Goal: Task Accomplishment & Management: Manage account settings

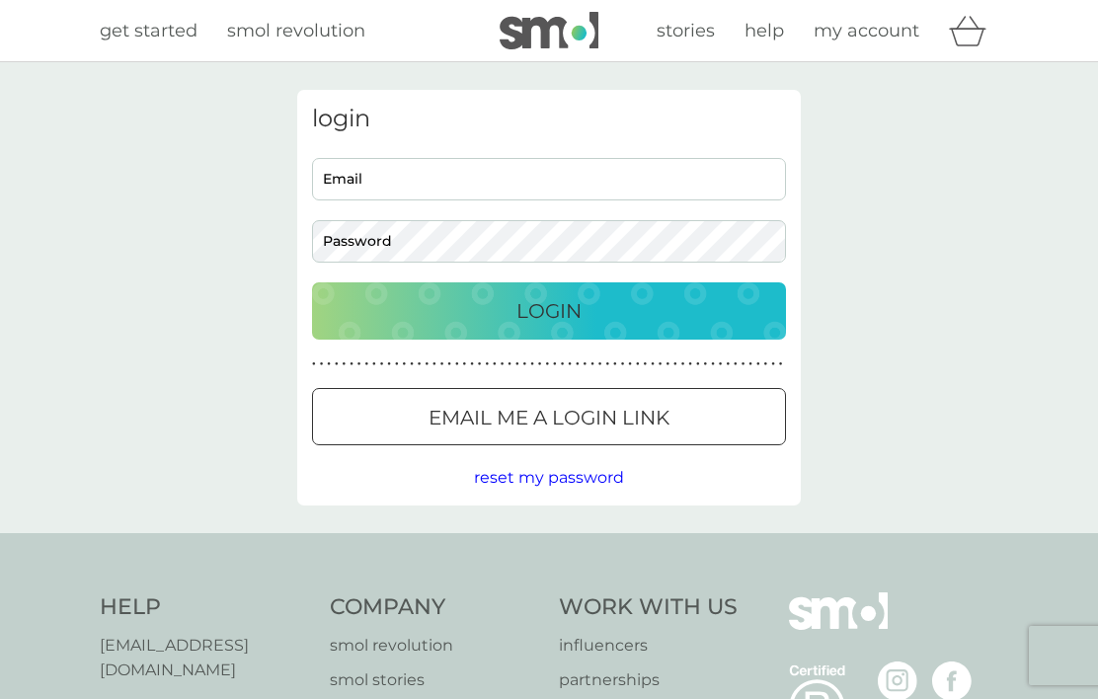
click at [468, 183] on input "Email" at bounding box center [549, 179] width 474 height 42
type input "[EMAIL_ADDRESS][DOMAIN_NAME]"
click at [549, 310] on button "Login" at bounding box center [549, 310] width 474 height 57
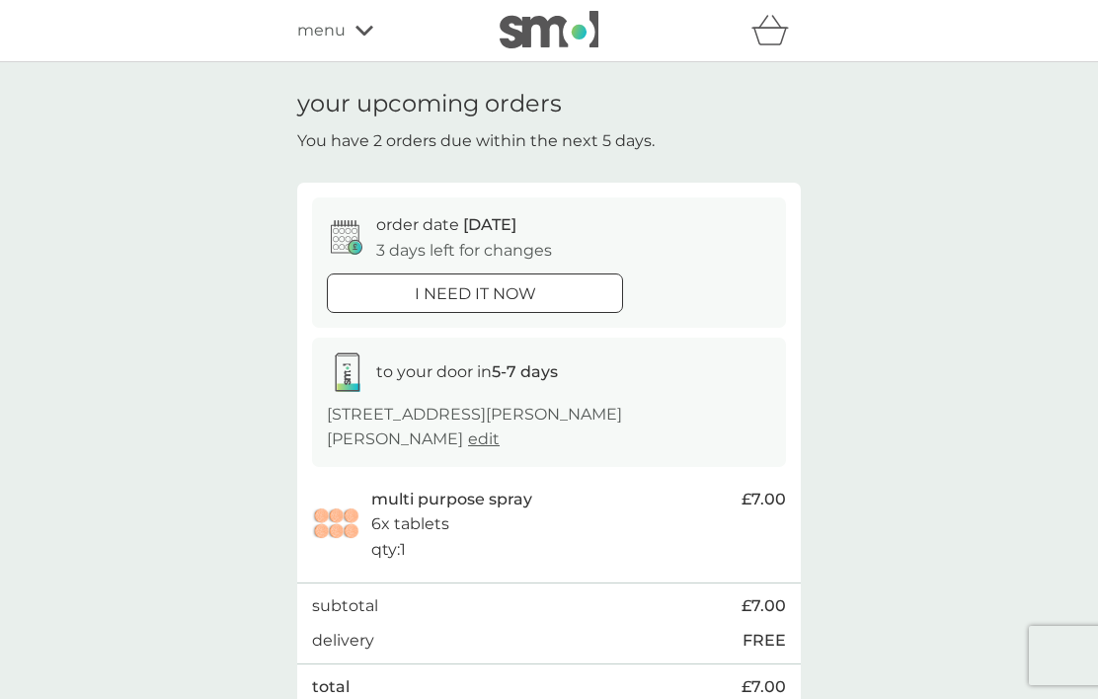
scroll to position [1, 0]
click at [408, 438] on p "[STREET_ADDRESS][PERSON_NAME][PERSON_NAME] edit" at bounding box center [549, 426] width 444 height 50
click at [468, 437] on span "edit" at bounding box center [484, 438] width 32 height 19
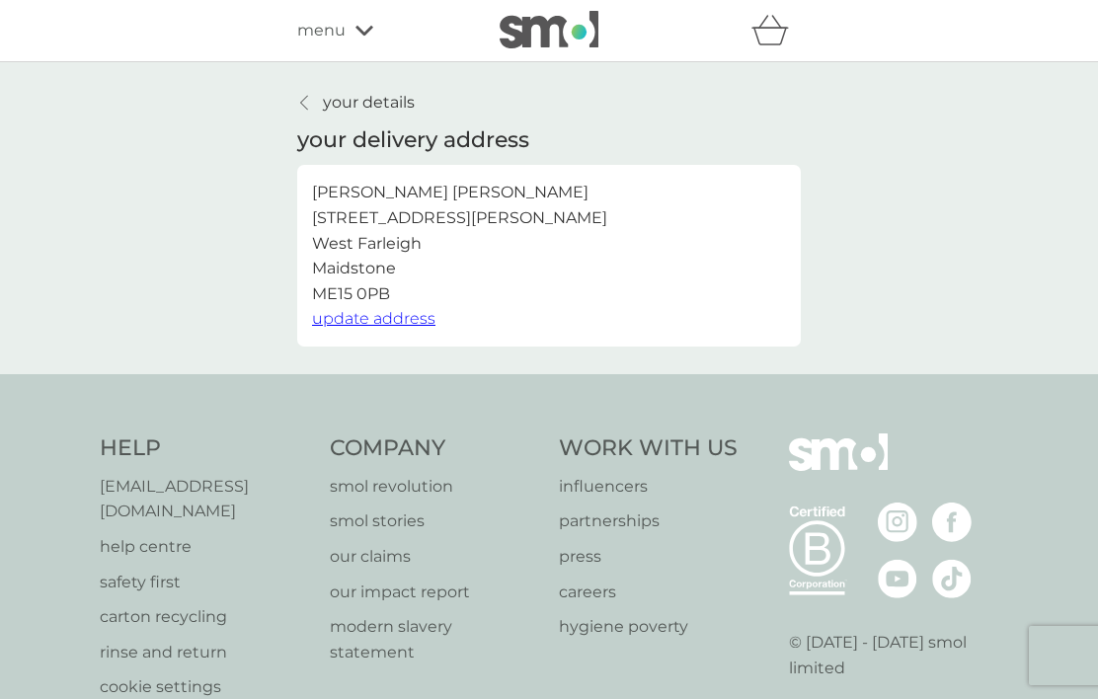
click at [304, 95] on icon at bounding box center [304, 103] width 8 height 16
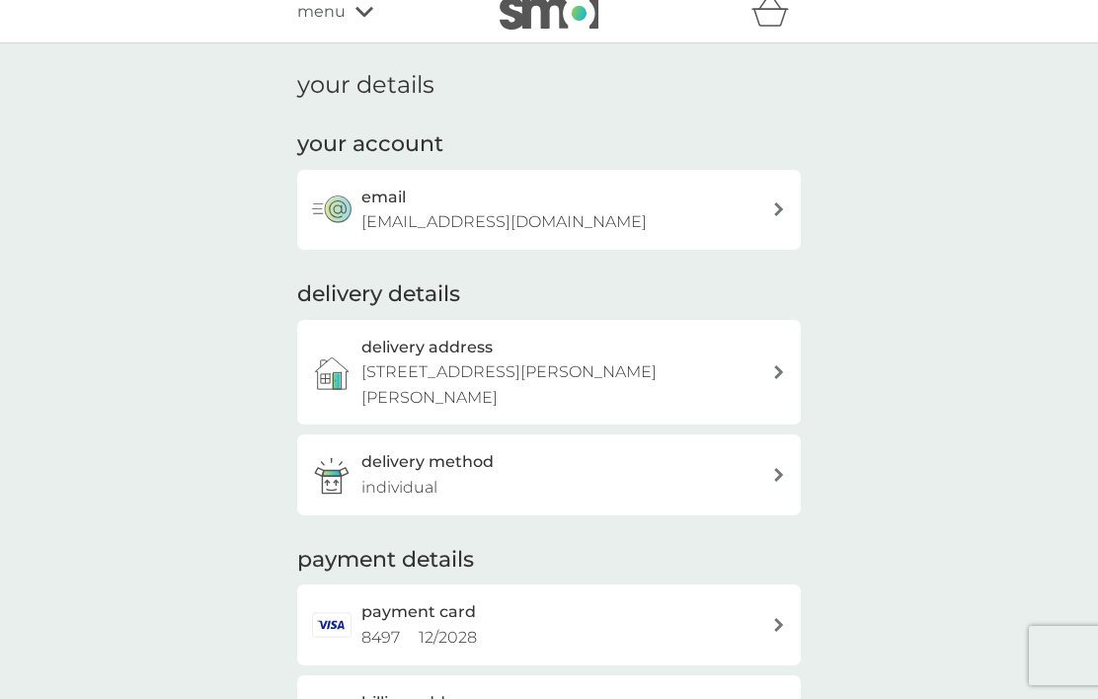
scroll to position [86, 0]
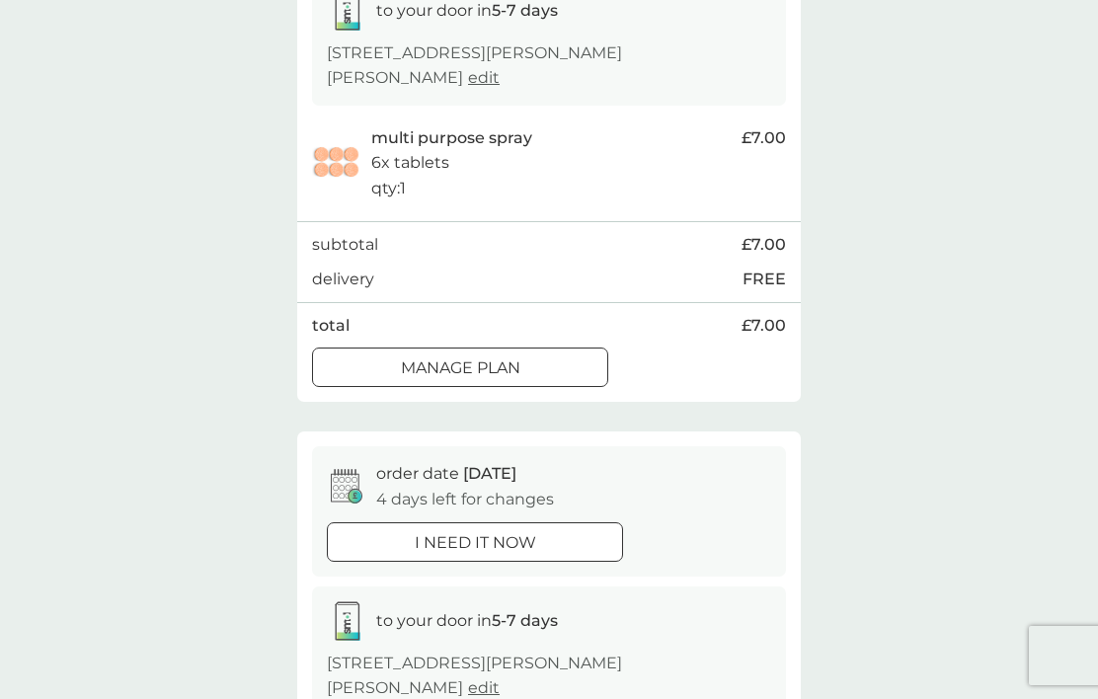
scroll to position [362, 0]
click at [471, 354] on p "Manage plan" at bounding box center [460, 367] width 119 height 26
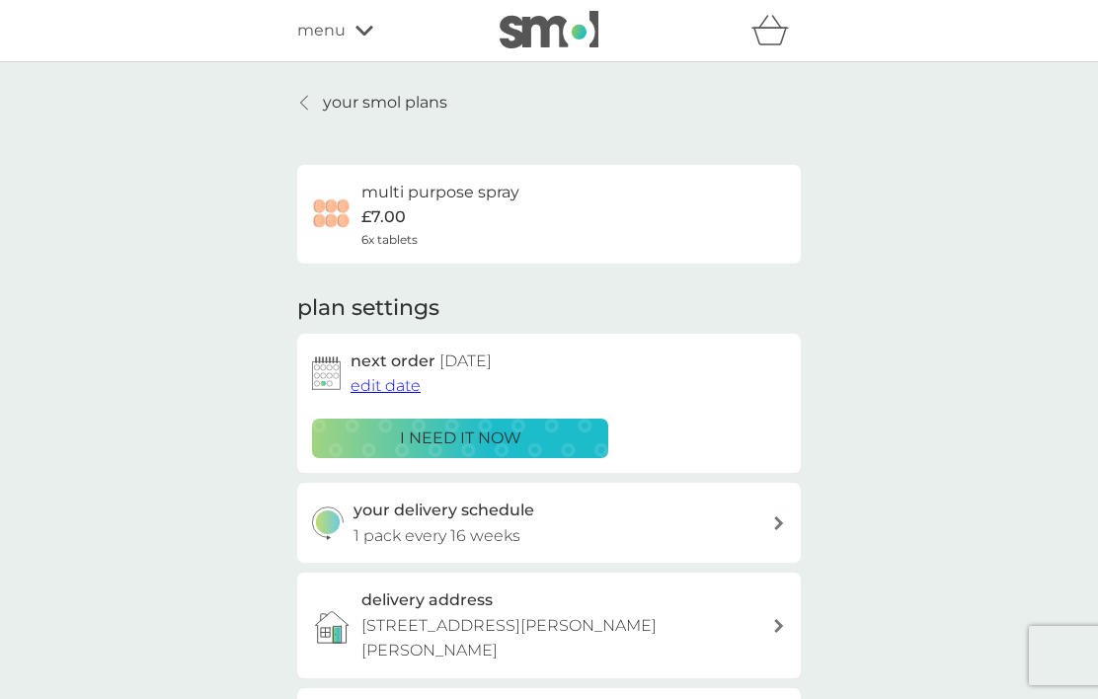
click at [383, 373] on button "edit date" at bounding box center [386, 386] width 70 height 26
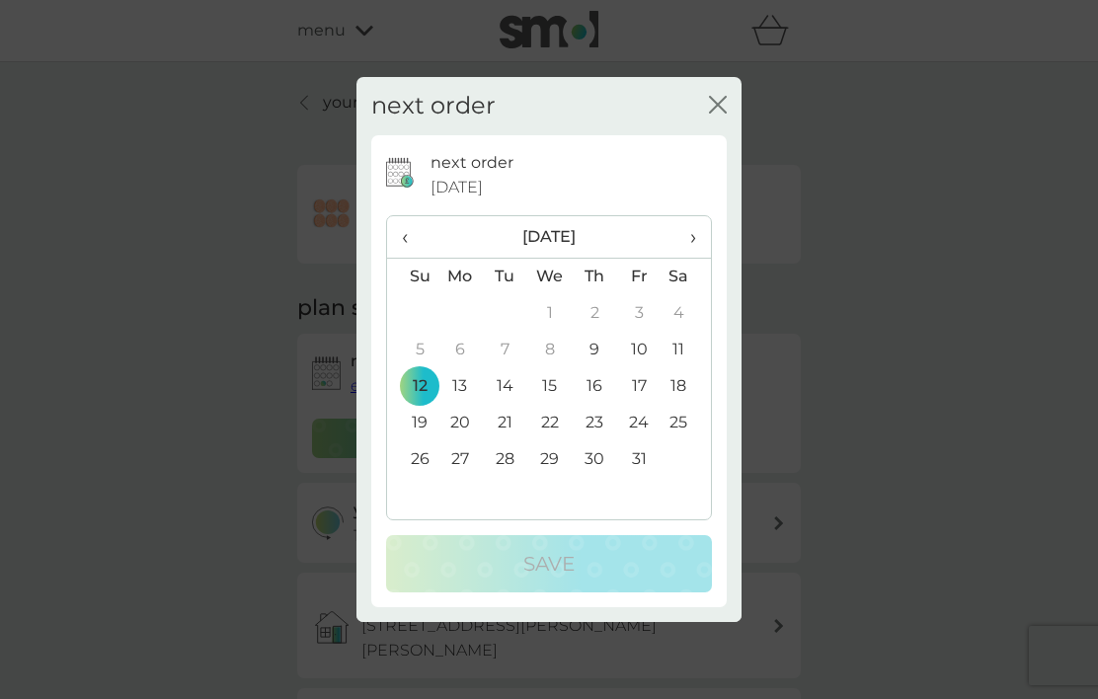
click at [696, 258] on span "›" at bounding box center [686, 236] width 20 height 41
click at [692, 258] on span "›" at bounding box center [686, 236] width 20 height 41
click at [457, 405] on td "15" at bounding box center [459, 386] width 45 height 37
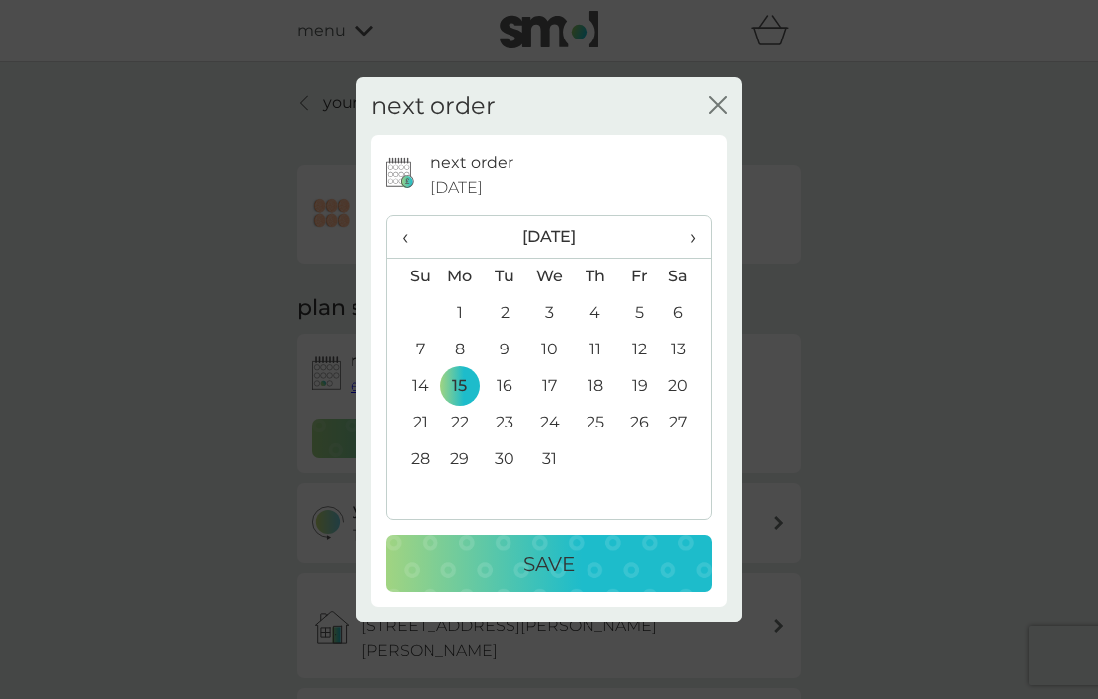
click at [560, 580] on p "Save" at bounding box center [548, 564] width 51 height 32
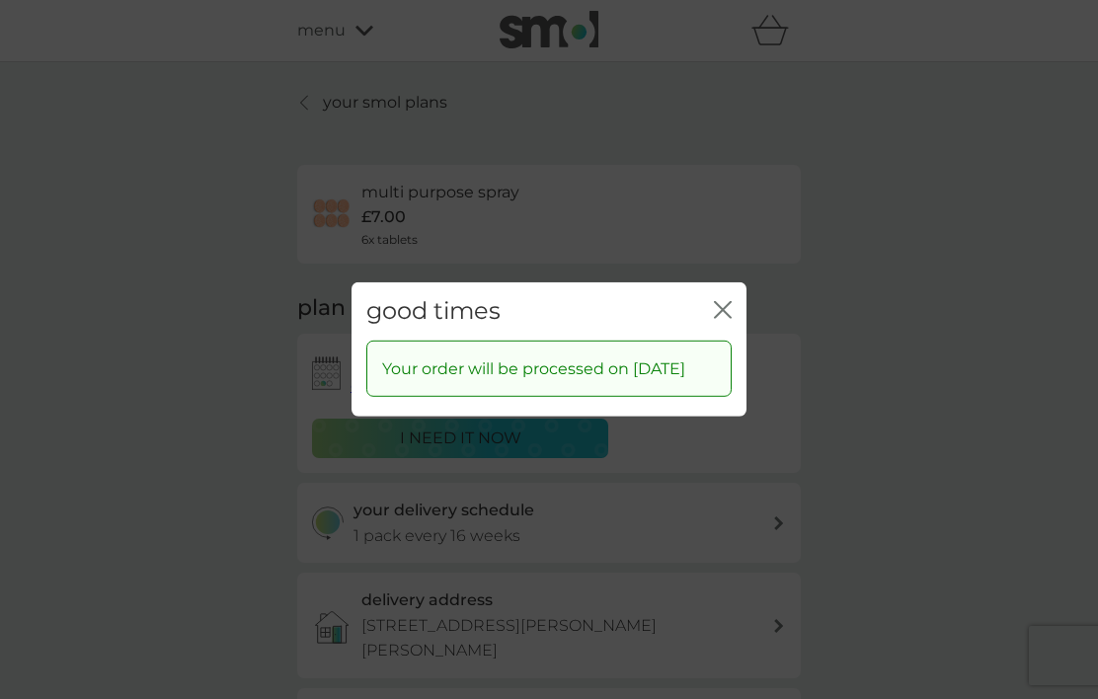
click at [746, 328] on div "good times close" at bounding box center [549, 311] width 395 height 58
click at [731, 318] on icon "close" at bounding box center [727, 310] width 8 height 16
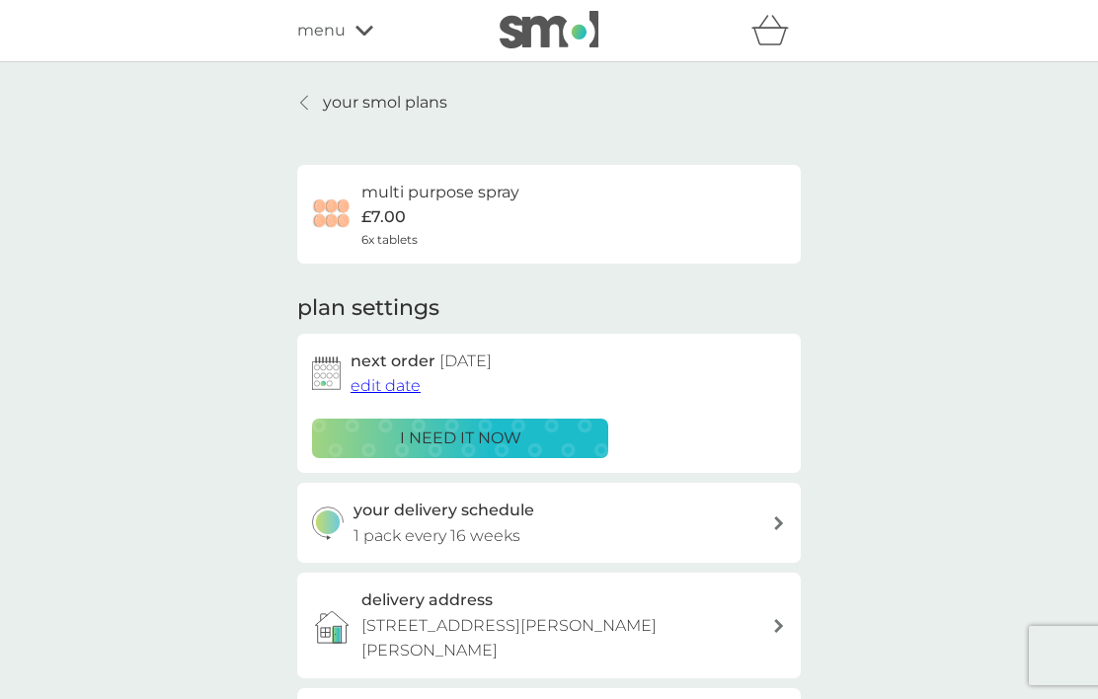
click at [298, 93] on link "your smol plans" at bounding box center [372, 103] width 150 height 26
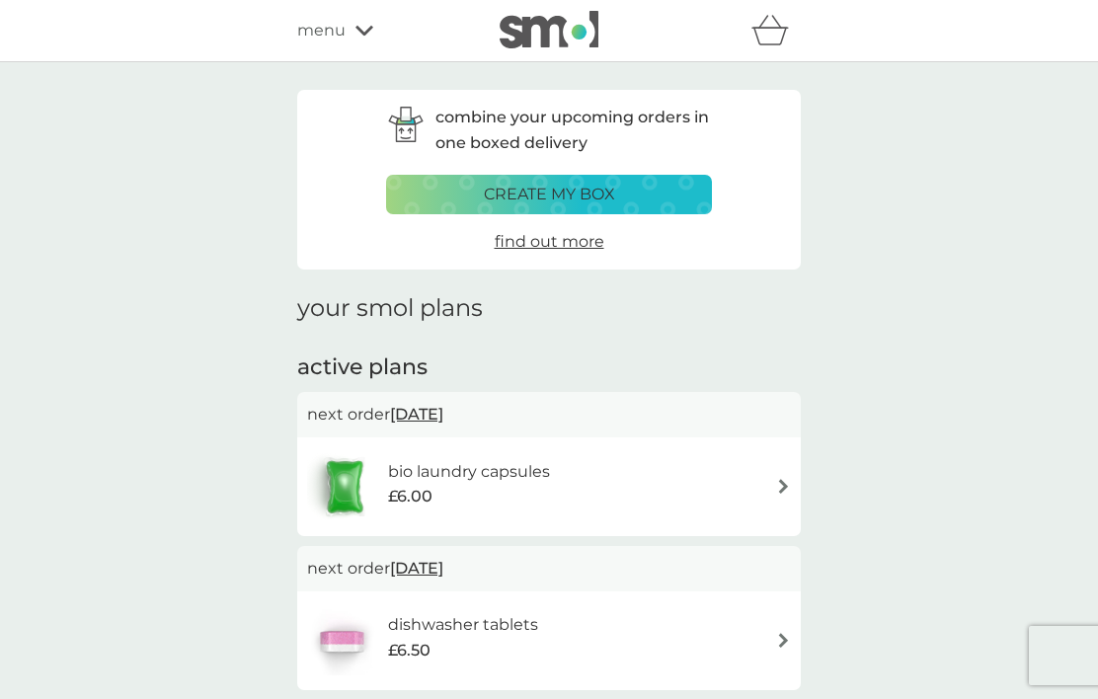
click at [544, 476] on h6 "bio laundry capsules" at bounding box center [469, 472] width 162 height 26
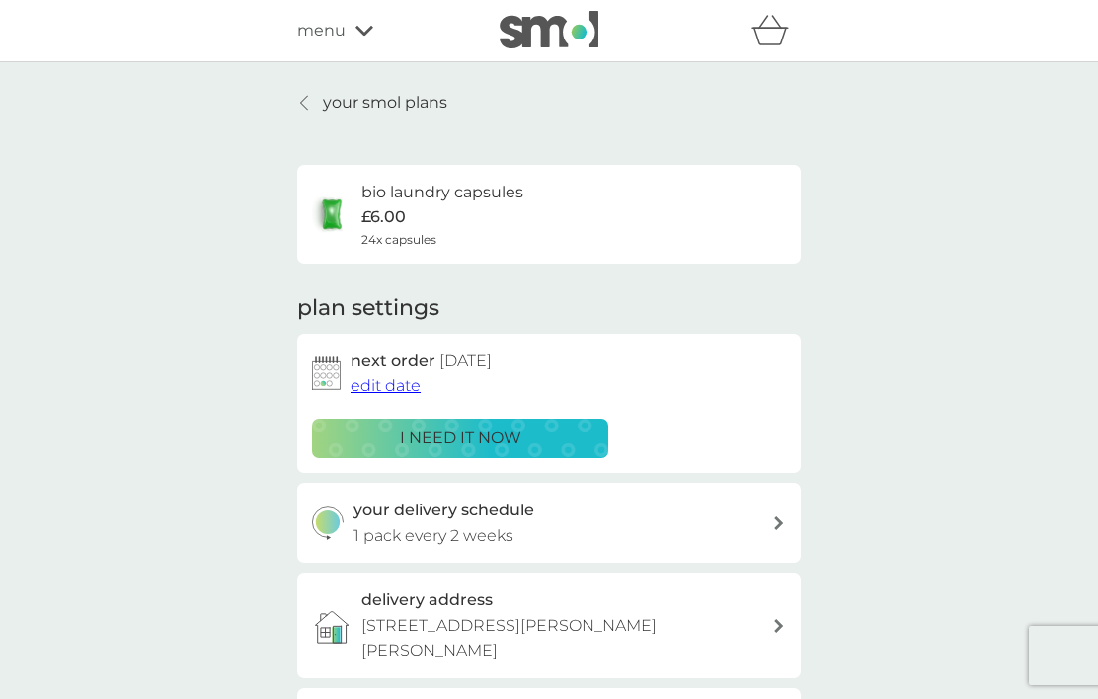
click at [386, 384] on span "edit date" at bounding box center [386, 385] width 70 height 19
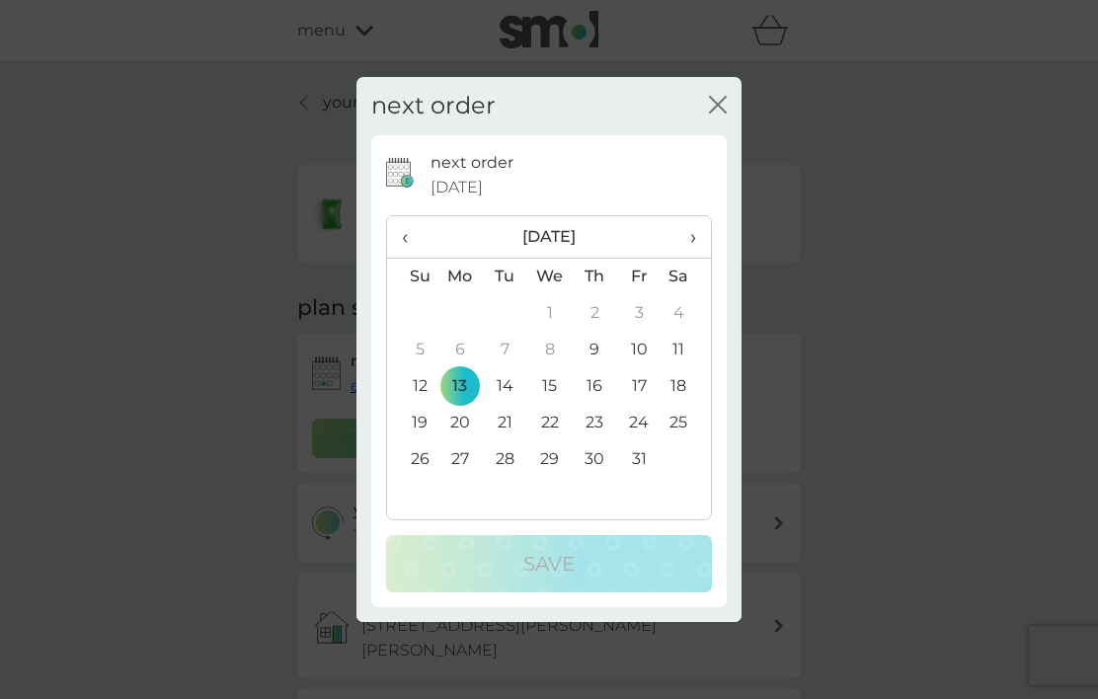
click at [456, 478] on td "27" at bounding box center [459, 459] width 45 height 37
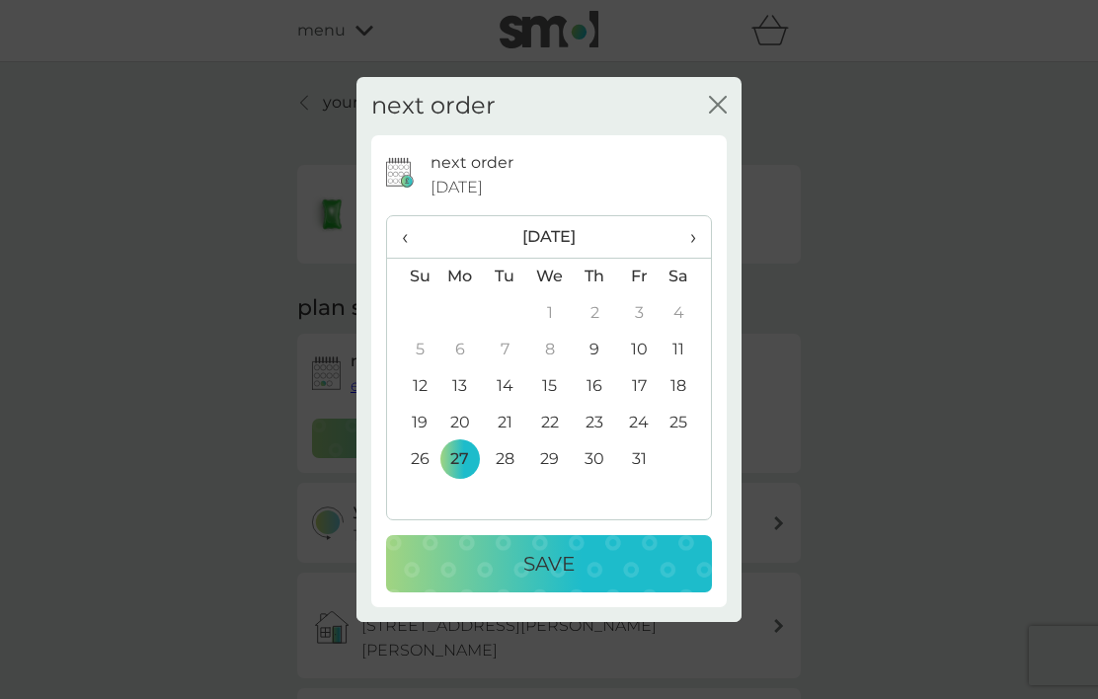
click at [561, 580] on p "Save" at bounding box center [548, 564] width 51 height 32
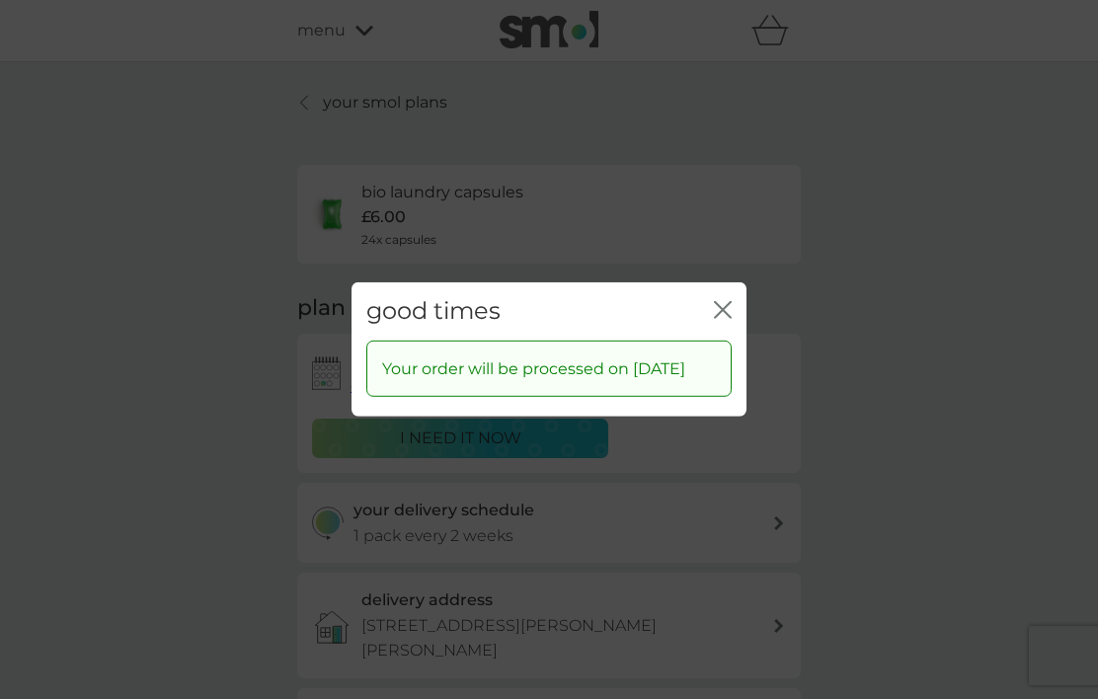
click at [731, 319] on icon "close" at bounding box center [723, 310] width 18 height 18
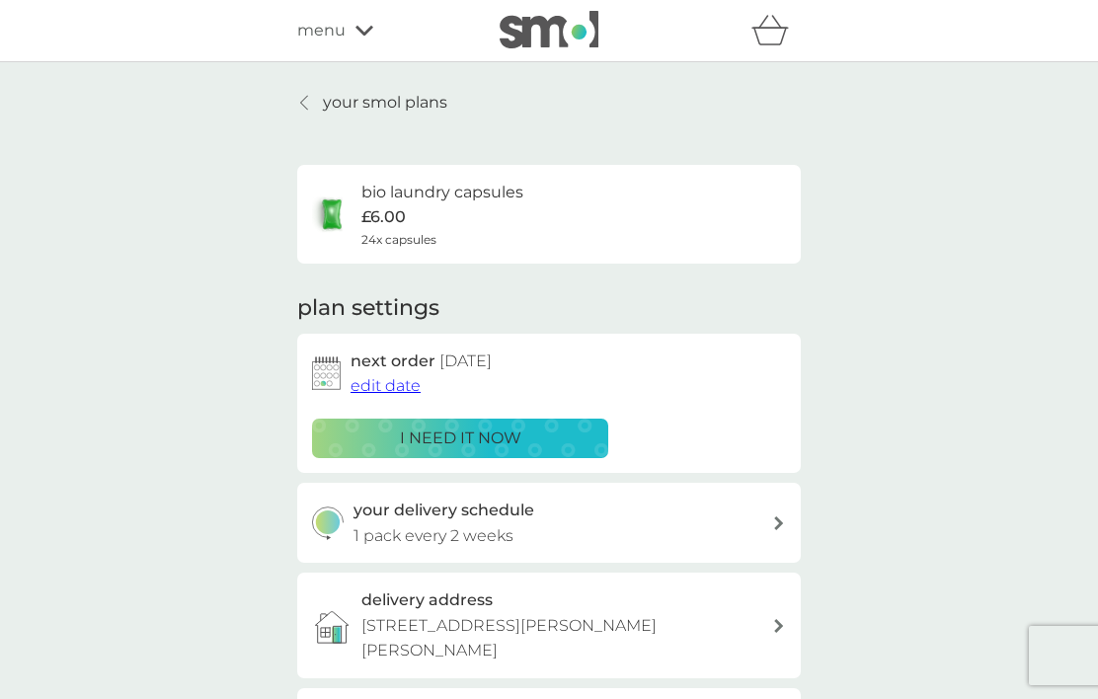
click at [309, 92] on link "your smol plans" at bounding box center [372, 103] width 150 height 26
